Goal: Check status: Check status

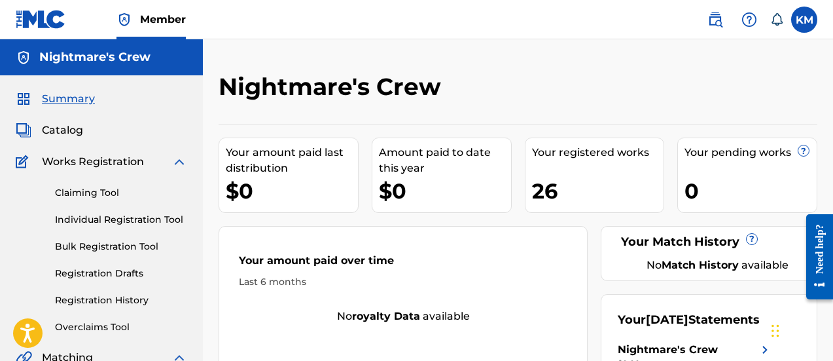
click at [116, 297] on link "Registration History" at bounding box center [121, 300] width 132 height 14
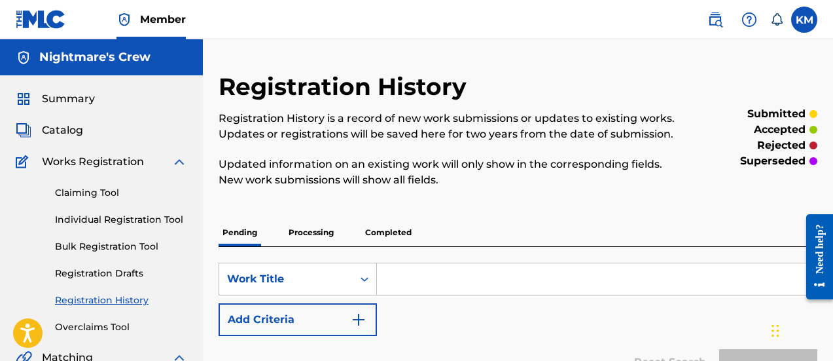
click at [325, 228] on p "Processing" at bounding box center [311, 232] width 53 height 27
click at [400, 227] on p "Completed" at bounding box center [388, 232] width 54 height 27
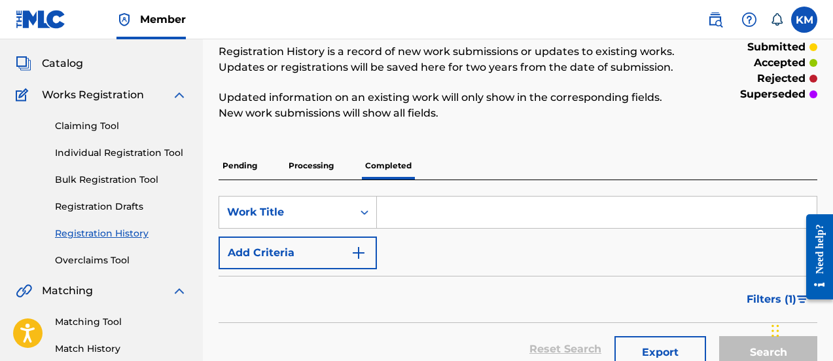
scroll to position [65, 0]
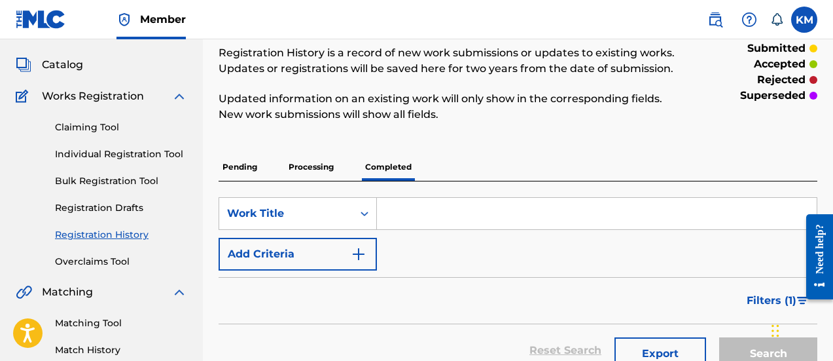
click at [322, 171] on p "Processing" at bounding box center [311, 166] width 53 height 27
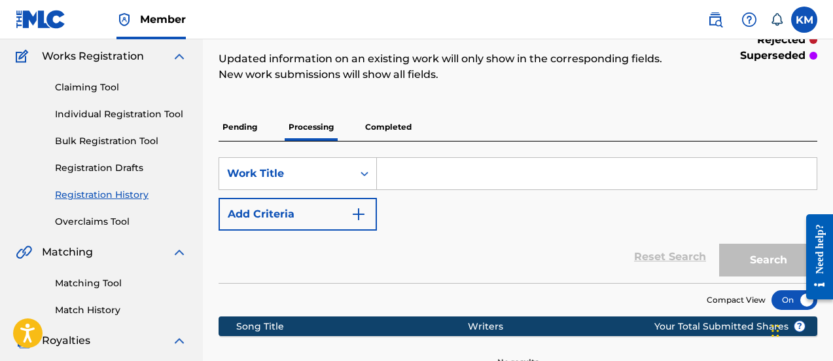
scroll to position [58, 0]
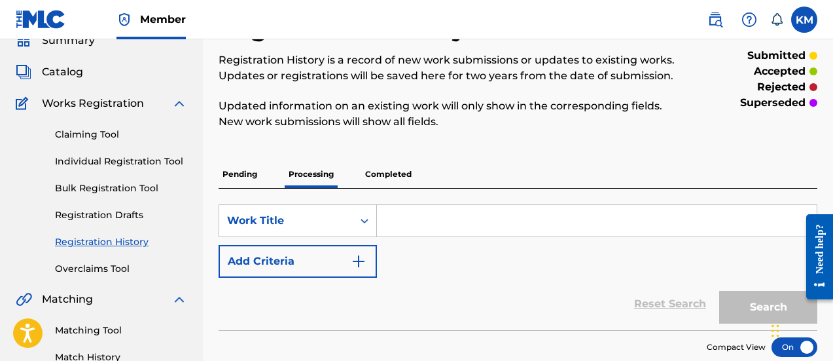
drag, startPoint x: 242, startPoint y: 171, endPoint x: 254, endPoint y: 175, distance: 12.4
click at [242, 172] on p "Pending" at bounding box center [240, 173] width 43 height 27
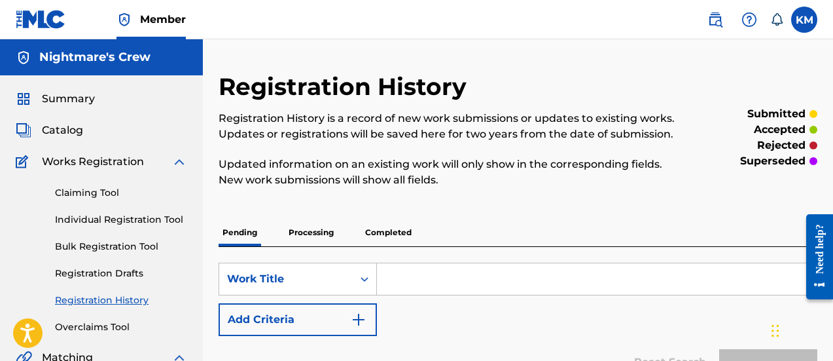
click at [50, 105] on span "Summary" at bounding box center [68, 99] width 53 height 16
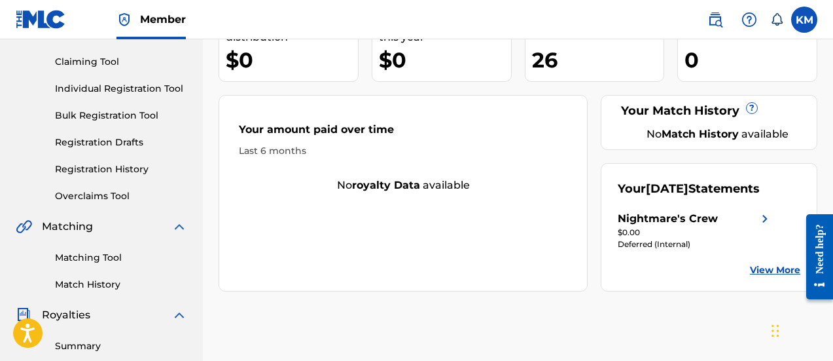
scroll to position [196, 0]
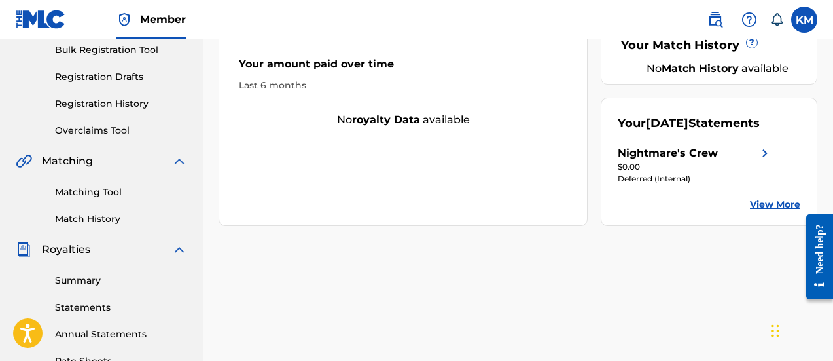
click at [762, 211] on link "View More" at bounding box center [775, 205] width 50 height 14
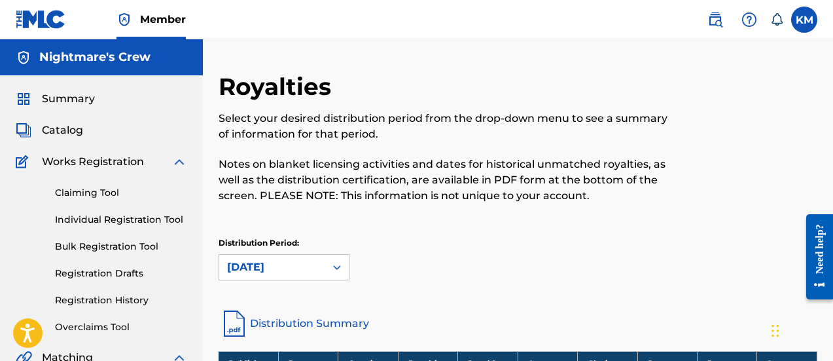
click at [61, 126] on span "Catalog" at bounding box center [62, 130] width 41 height 16
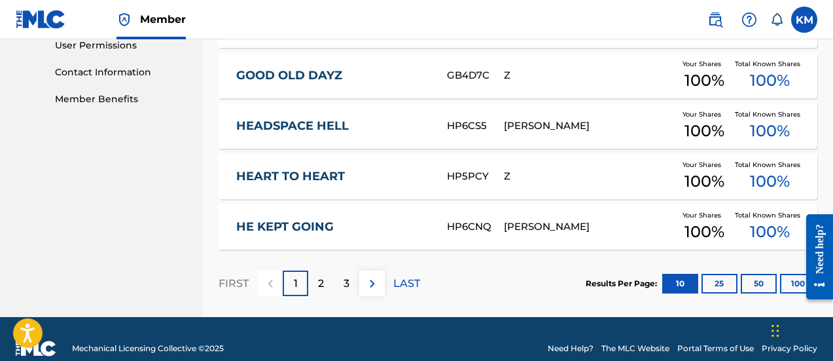
scroll to position [646, 0]
